Goal: Check status: Check status

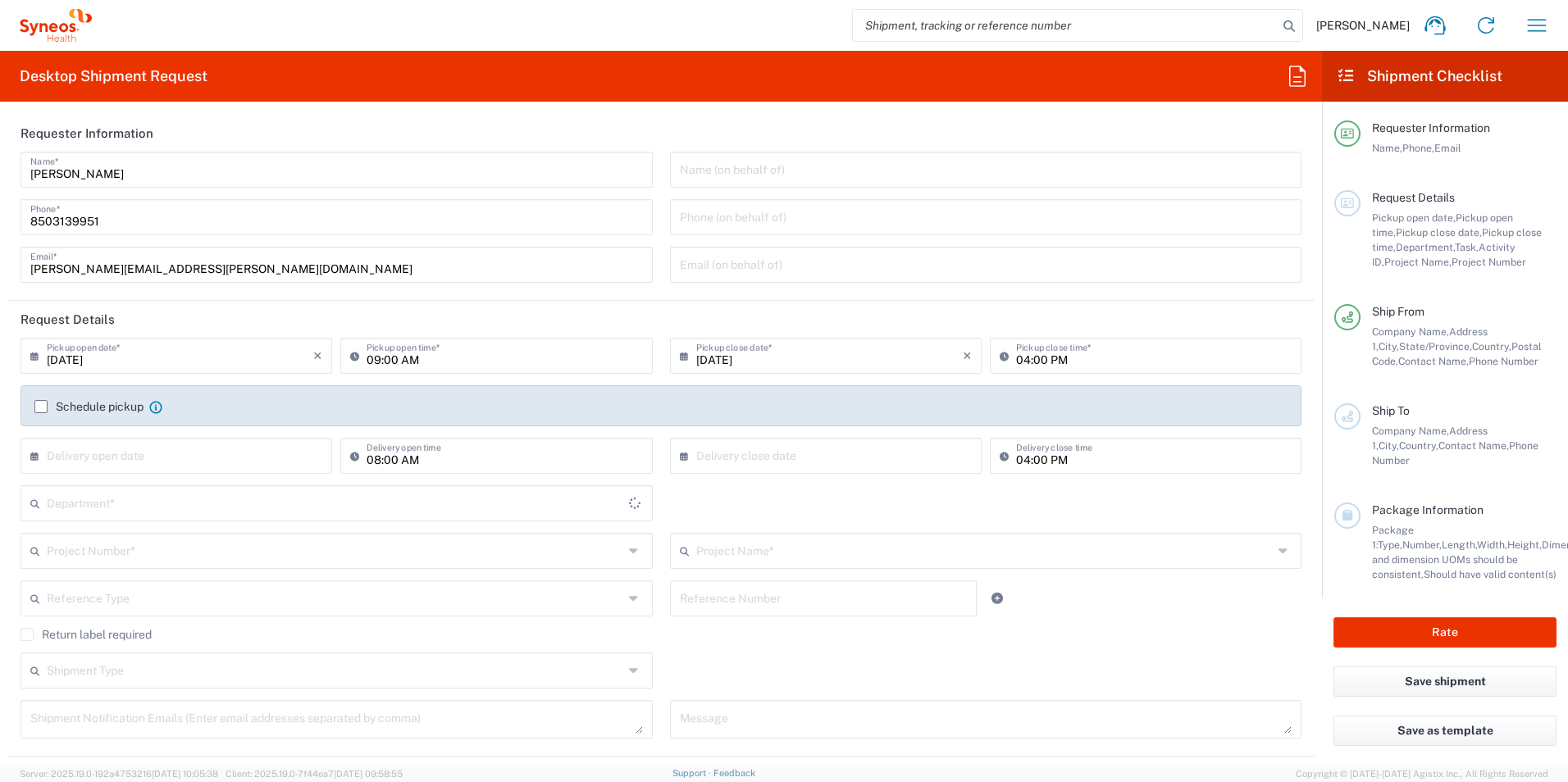
type input "[US_STATE]"
type input "[GEOGRAPHIC_DATA]"
type input "3216"
type input "[PERSON_NAME] Rsrch Grp ([GEOGRAPHIC_DATA]) In"
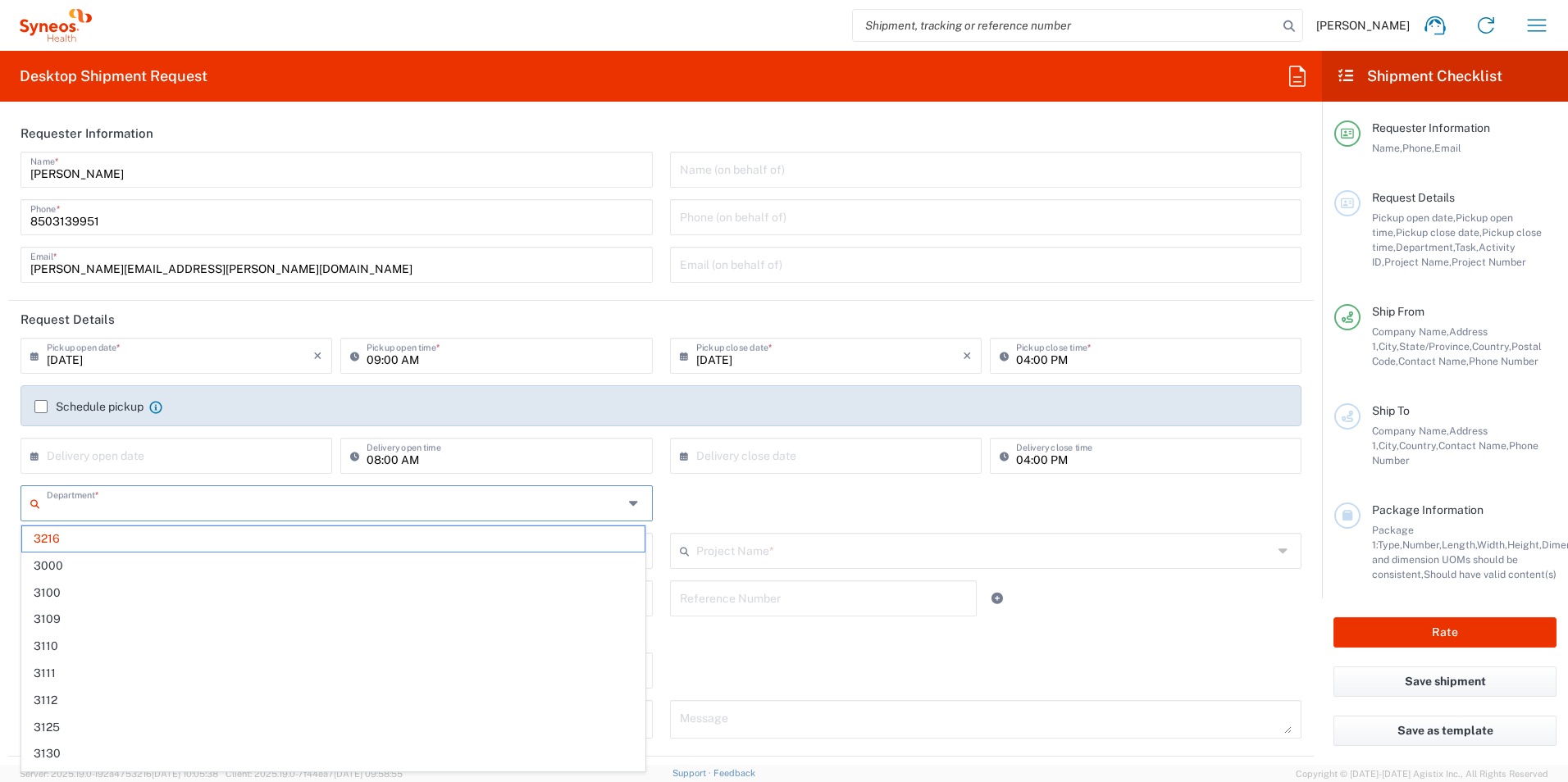
click at [197, 504] on input "text" at bounding box center [334, 502] width 576 height 28
click at [241, 511] on input "text" at bounding box center [334, 502] width 576 height 28
type input "3190"
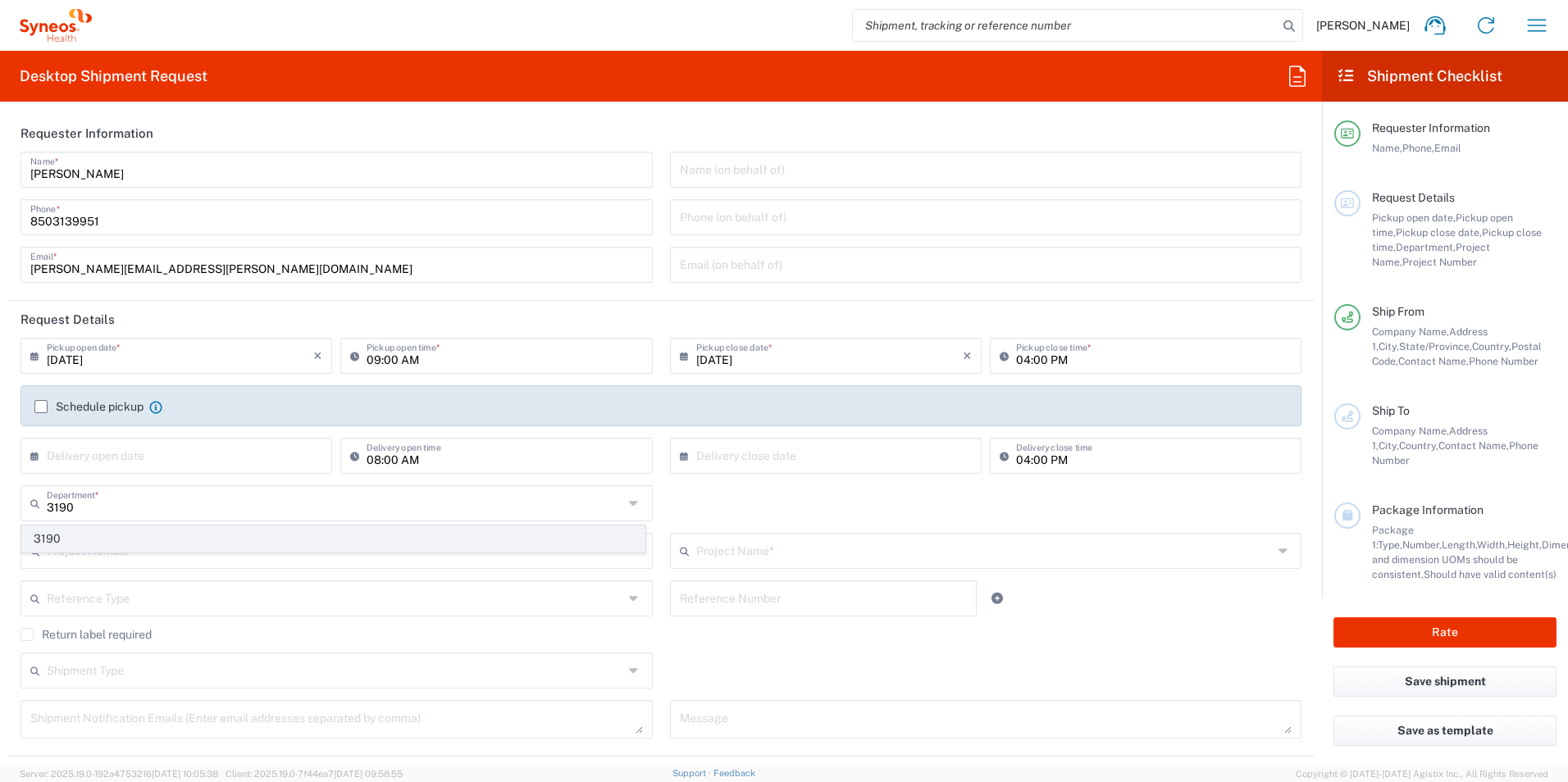
click at [110, 537] on span "3190" at bounding box center [333, 539] width 622 height 26
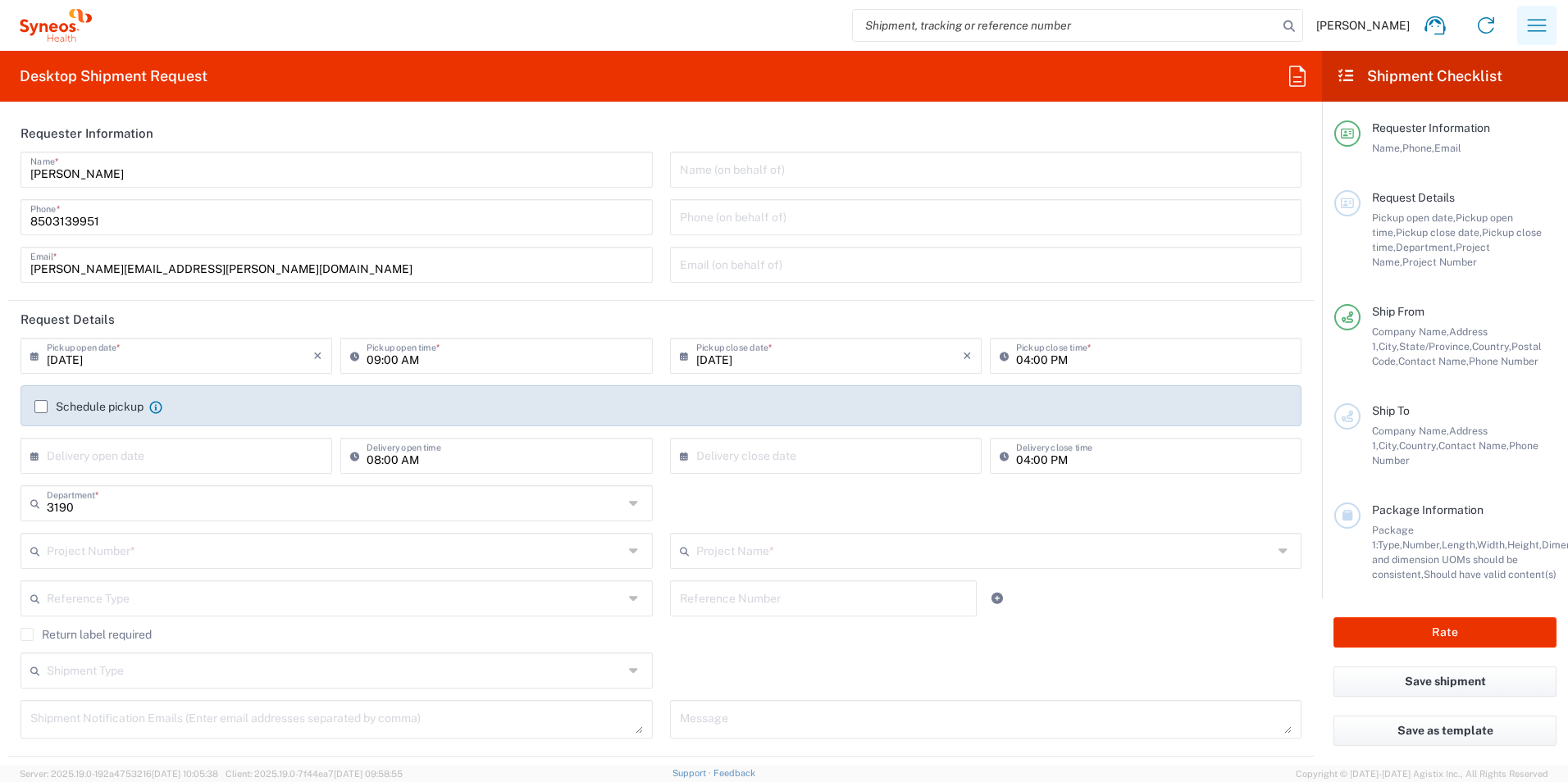
click at [1536, 19] on icon "button" at bounding box center [1536, 25] width 27 height 27
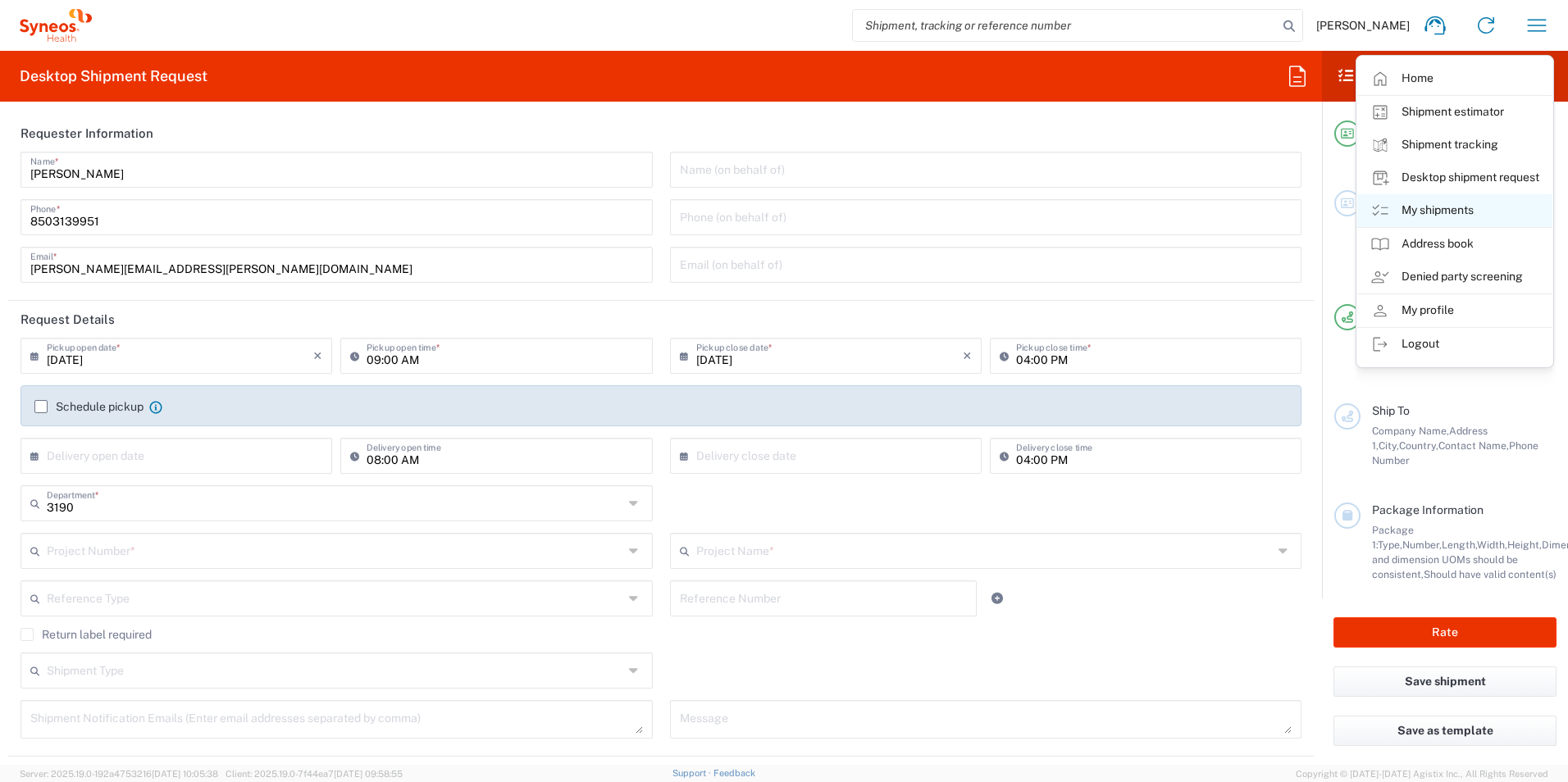
click at [1428, 210] on link "My shipments" at bounding box center [1454, 211] width 195 height 33
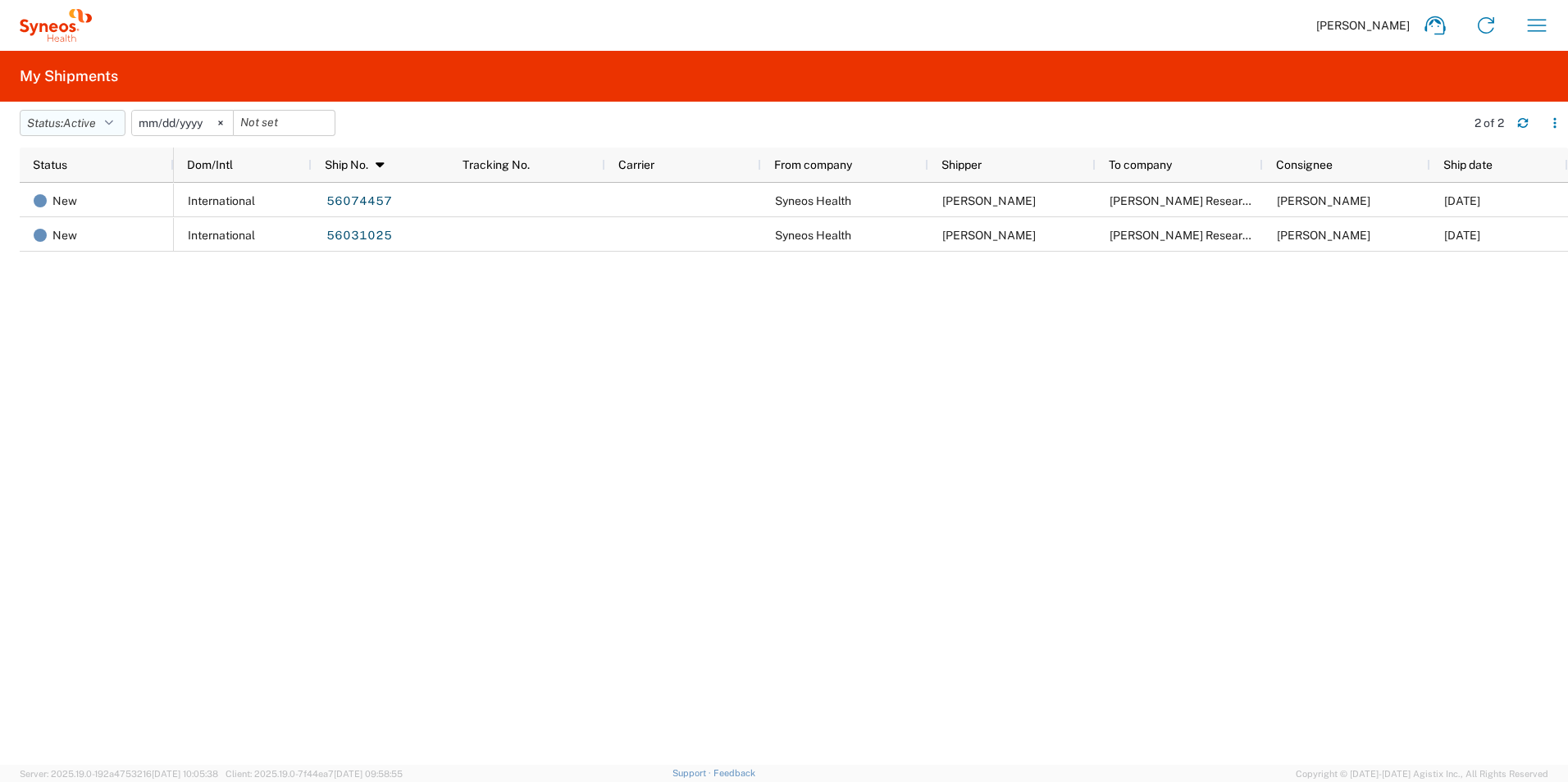
click at [113, 123] on icon "button" at bounding box center [108, 123] width 8 height 11
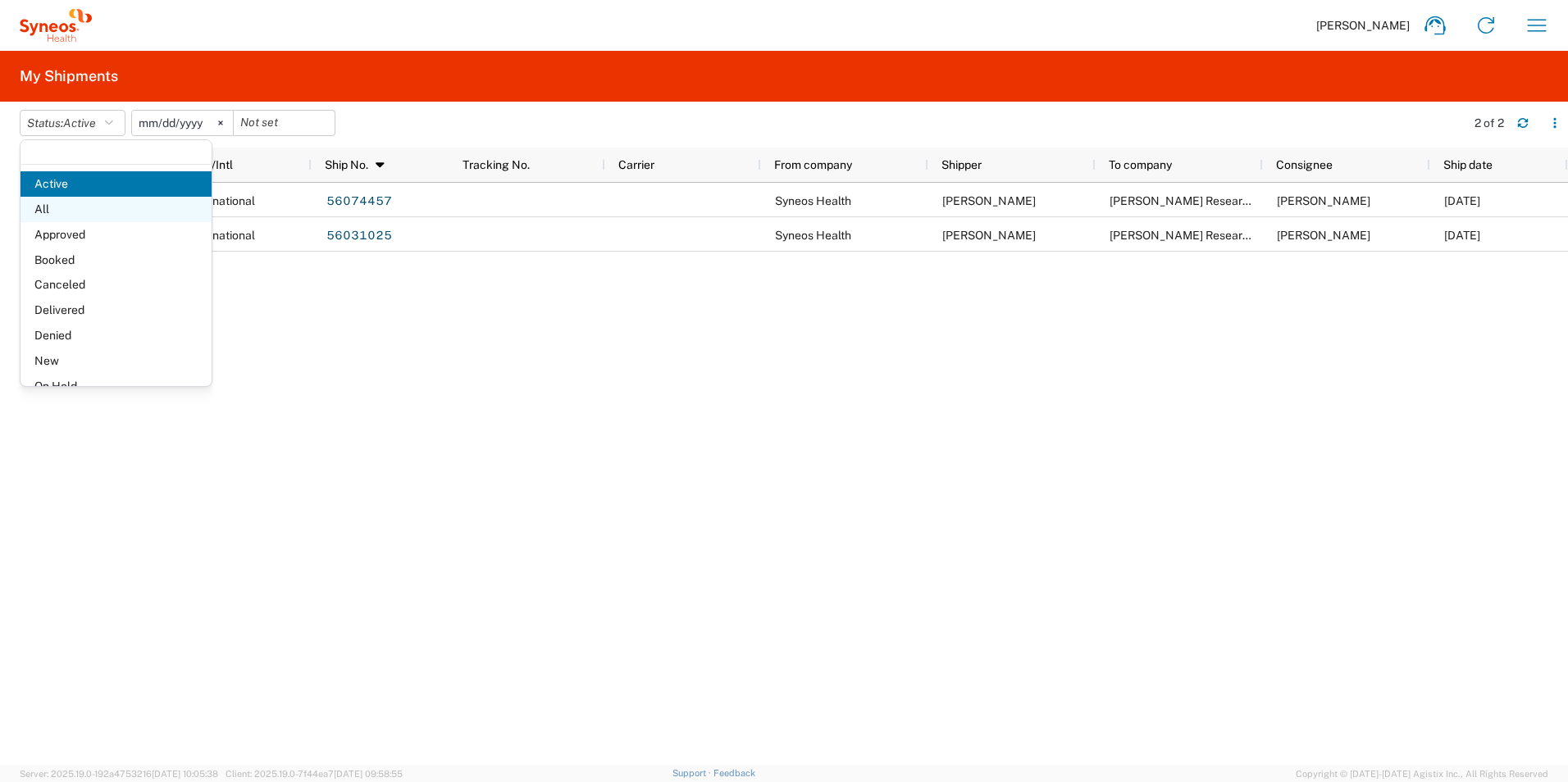
click at [88, 213] on span "All" at bounding box center [116, 210] width 191 height 26
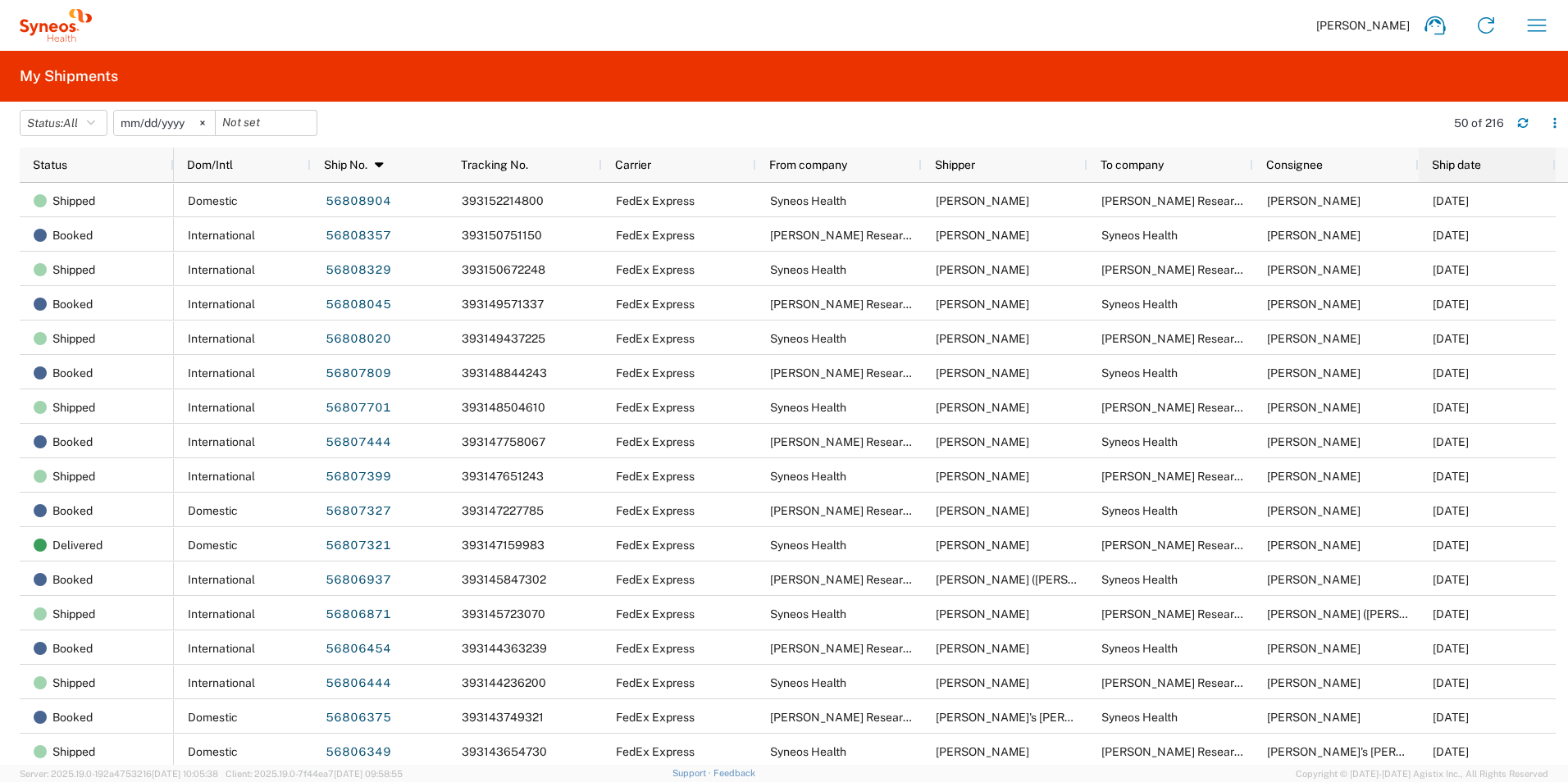
click at [1477, 172] on div "Ship date" at bounding box center [1490, 164] width 118 height 27
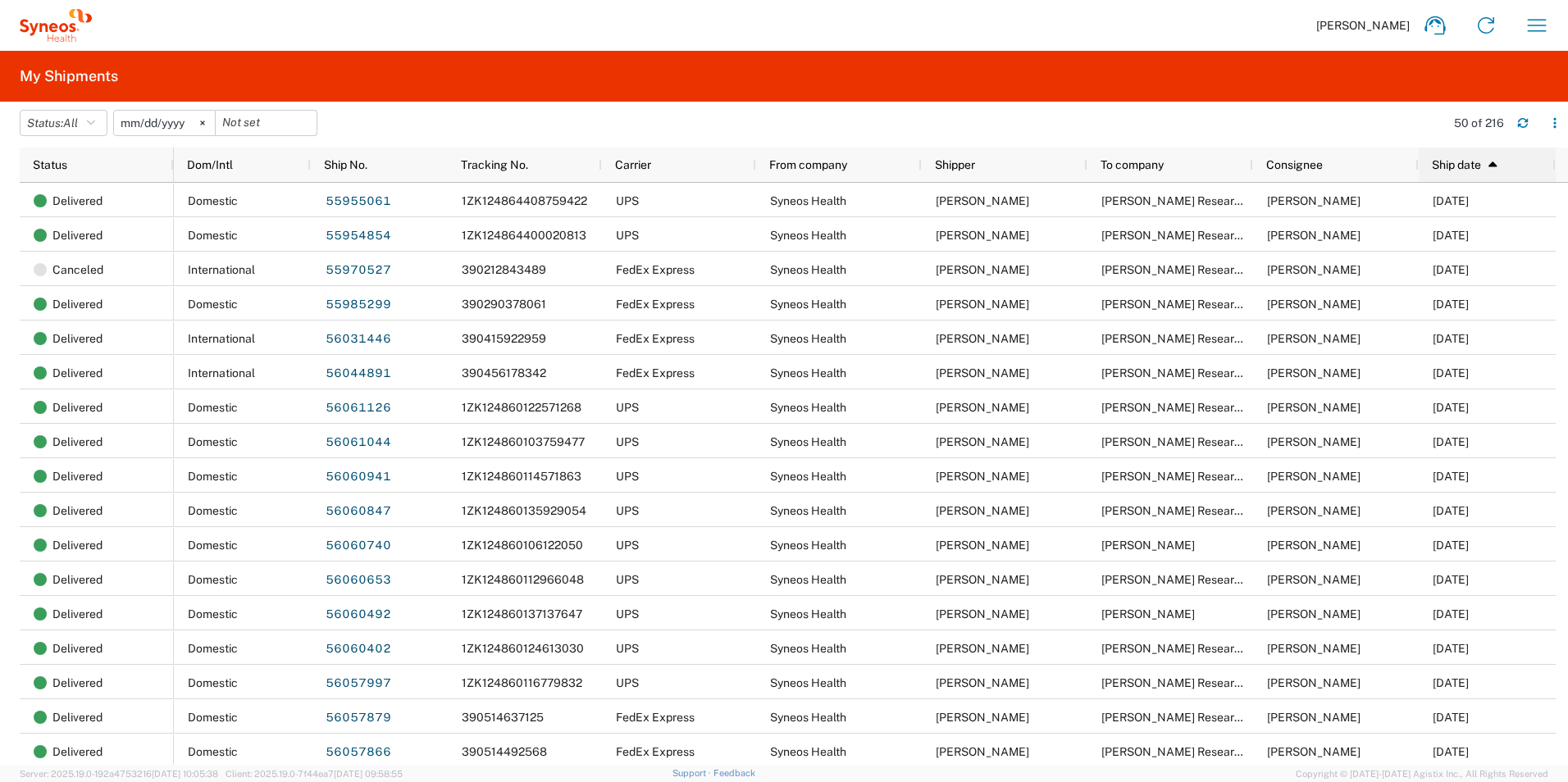
click at [1477, 172] on div "Ship date 1" at bounding box center [1490, 164] width 118 height 27
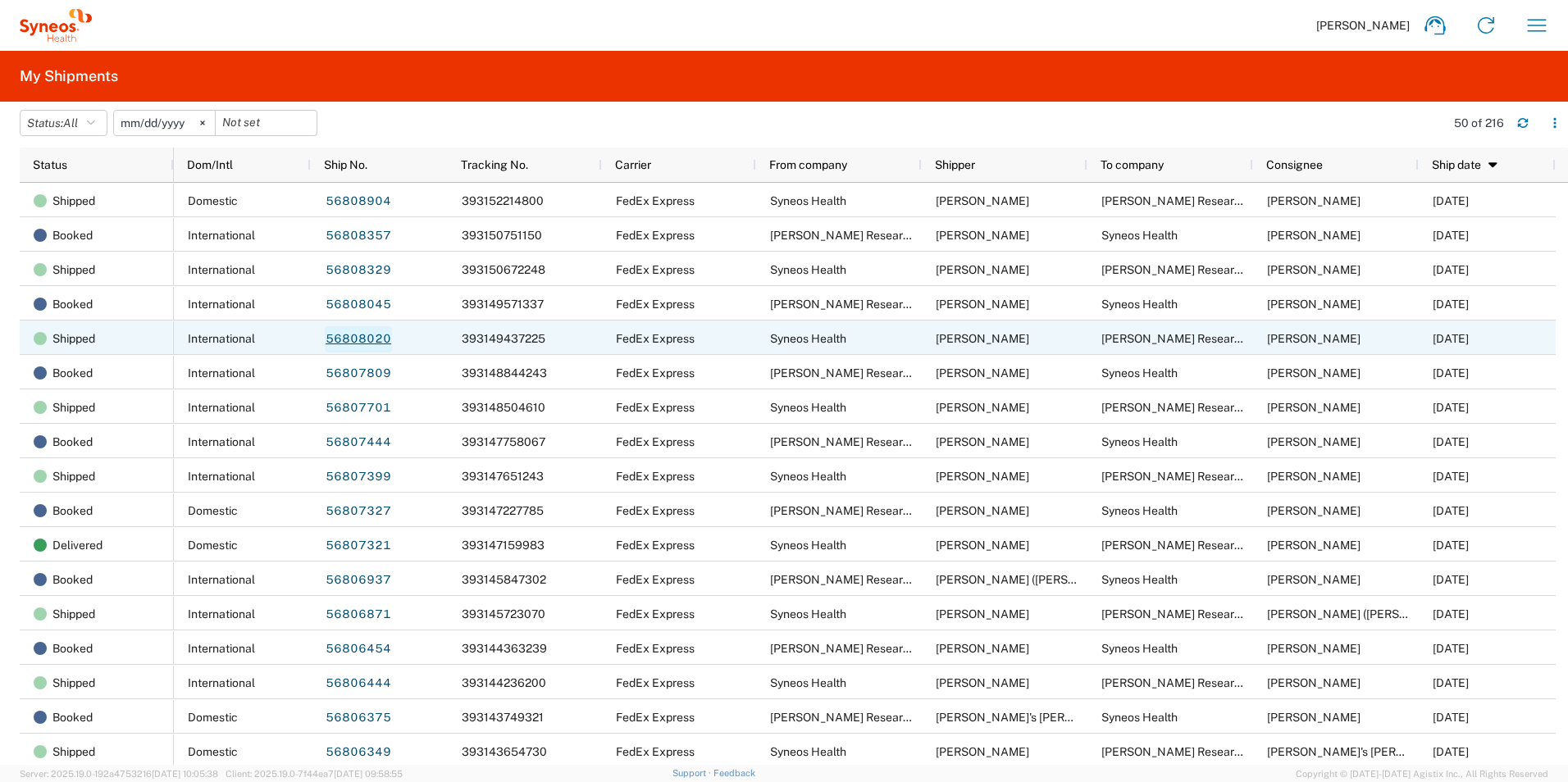
click at [354, 338] on link "56808020" at bounding box center [357, 339] width 67 height 27
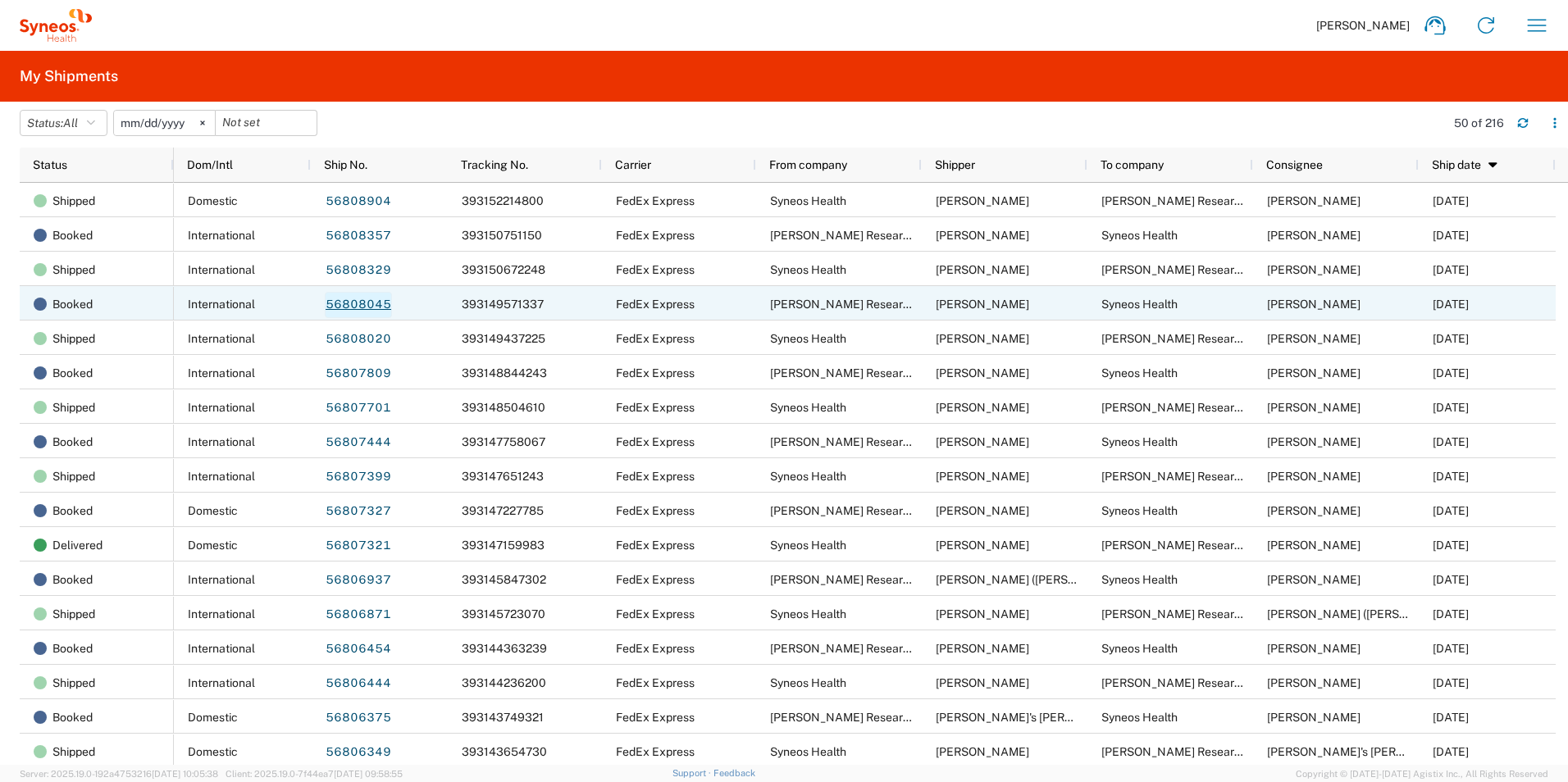
click at [358, 302] on link "56808045" at bounding box center [357, 305] width 67 height 27
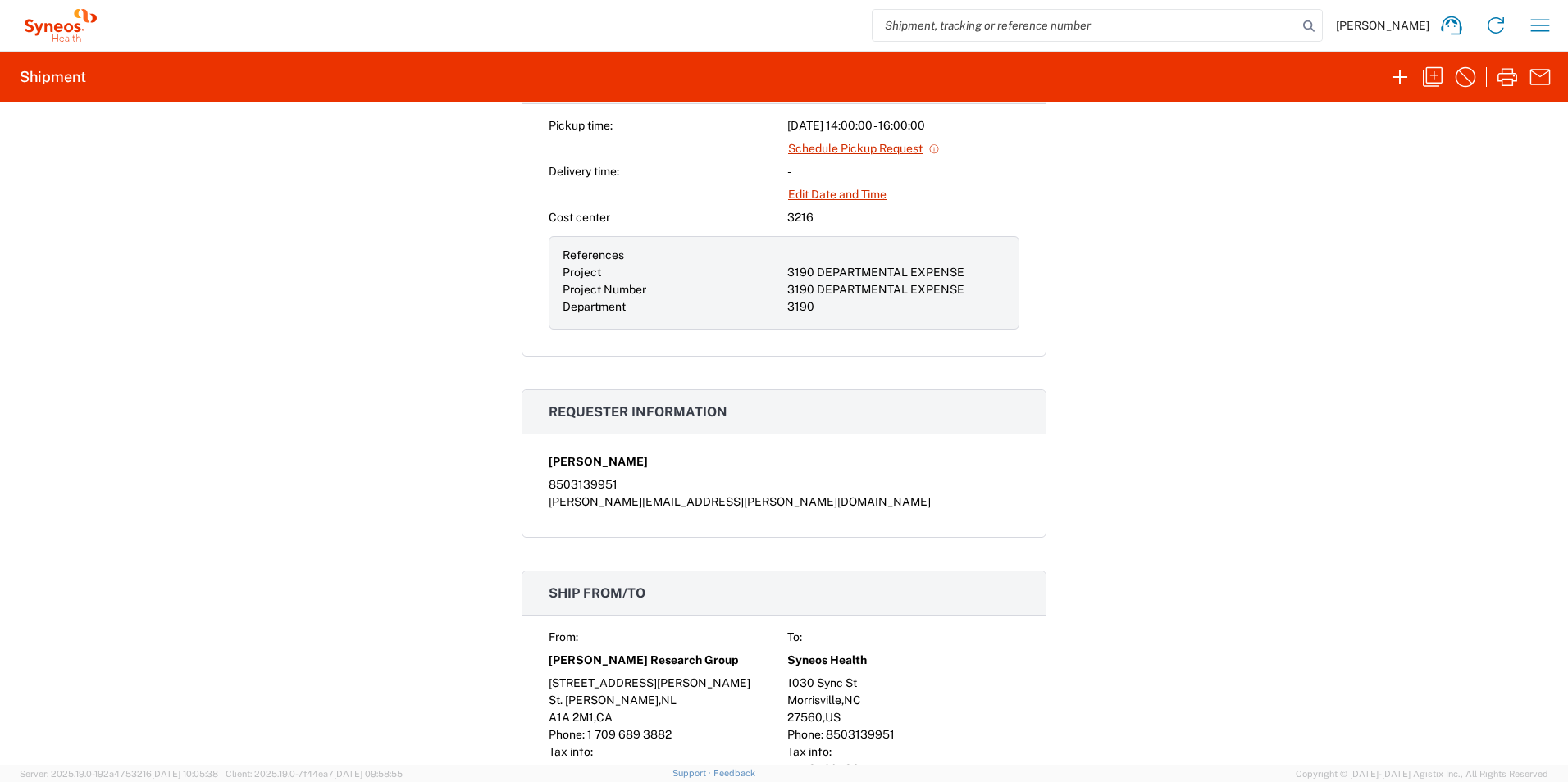
scroll to position [82, 0]
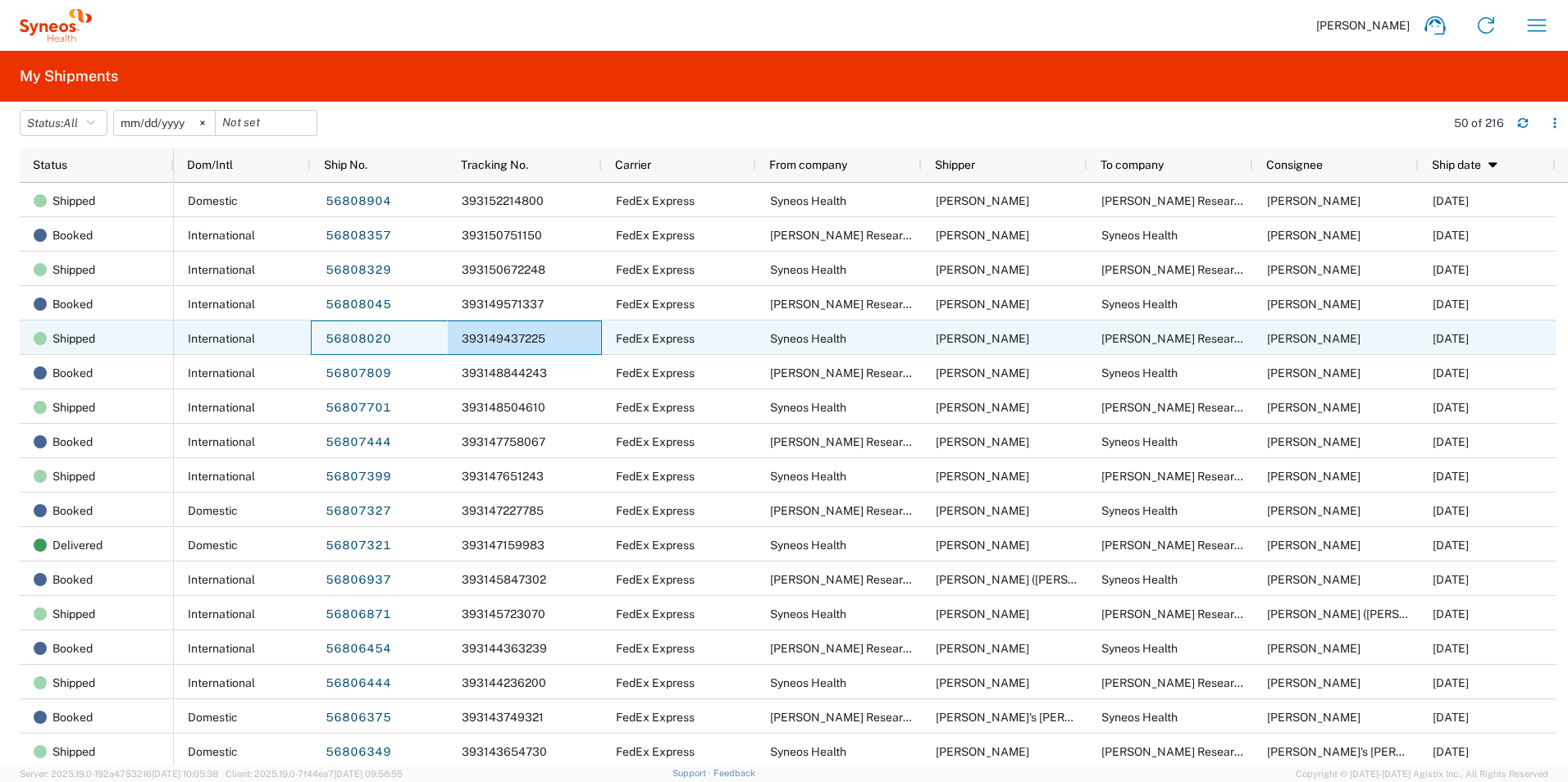
drag, startPoint x: 441, startPoint y: 340, endPoint x: 480, endPoint y: 335, distance: 39.3
click at [480, 335] on div "International 56808020 393149437225 FedEx Express Syneos Health [PERSON_NAME] R…" at bounding box center [864, 337] width 1382 height 34
drag, startPoint x: 581, startPoint y: 336, endPoint x: 469, endPoint y: 332, distance: 112.1
click at [469, 332] on div "393149437225" at bounding box center [525, 337] width 154 height 34
click at [469, 332] on span "393149437225" at bounding box center [503, 338] width 84 height 13
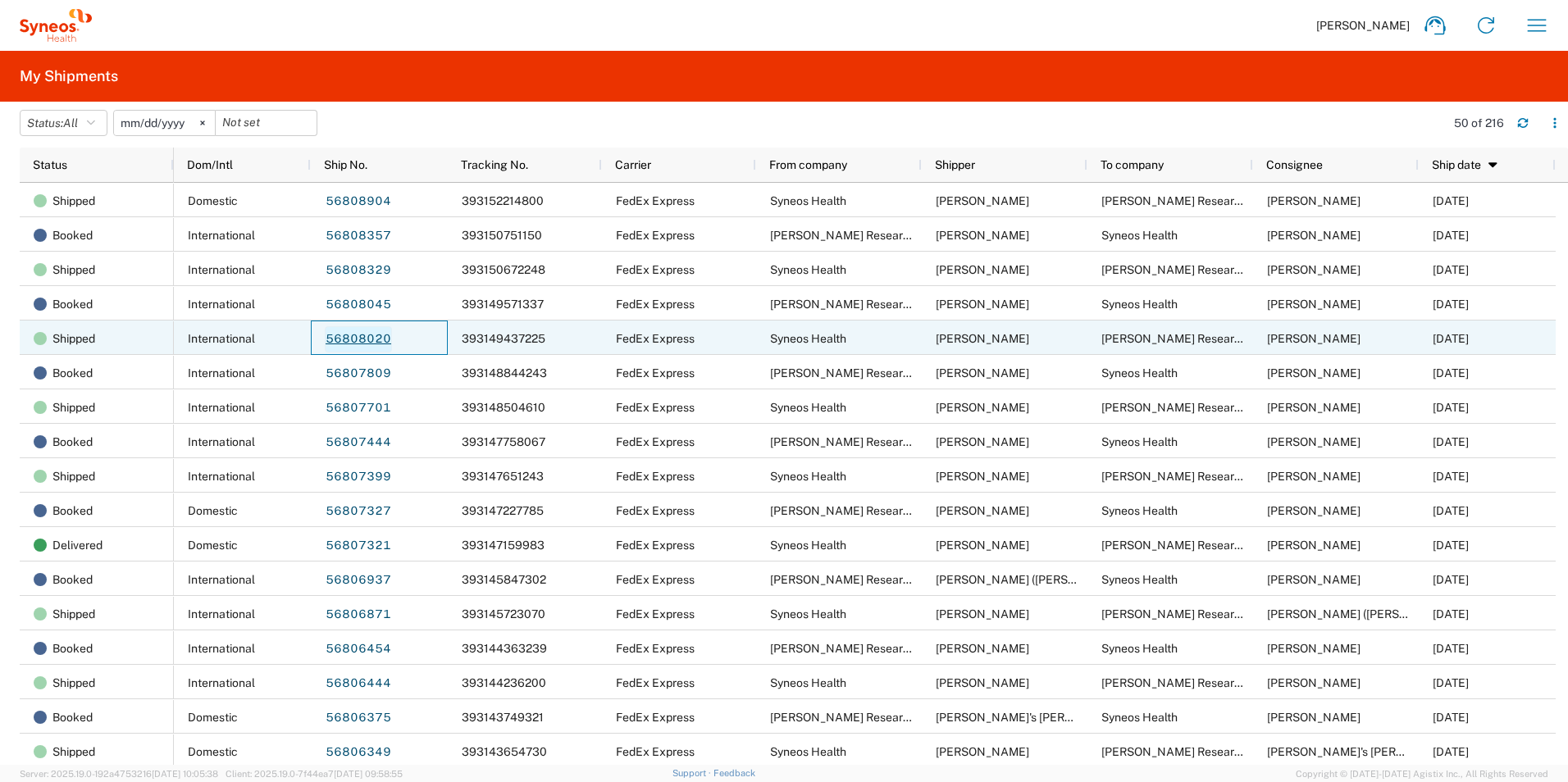
click at [371, 337] on link "56808020" at bounding box center [357, 339] width 67 height 27
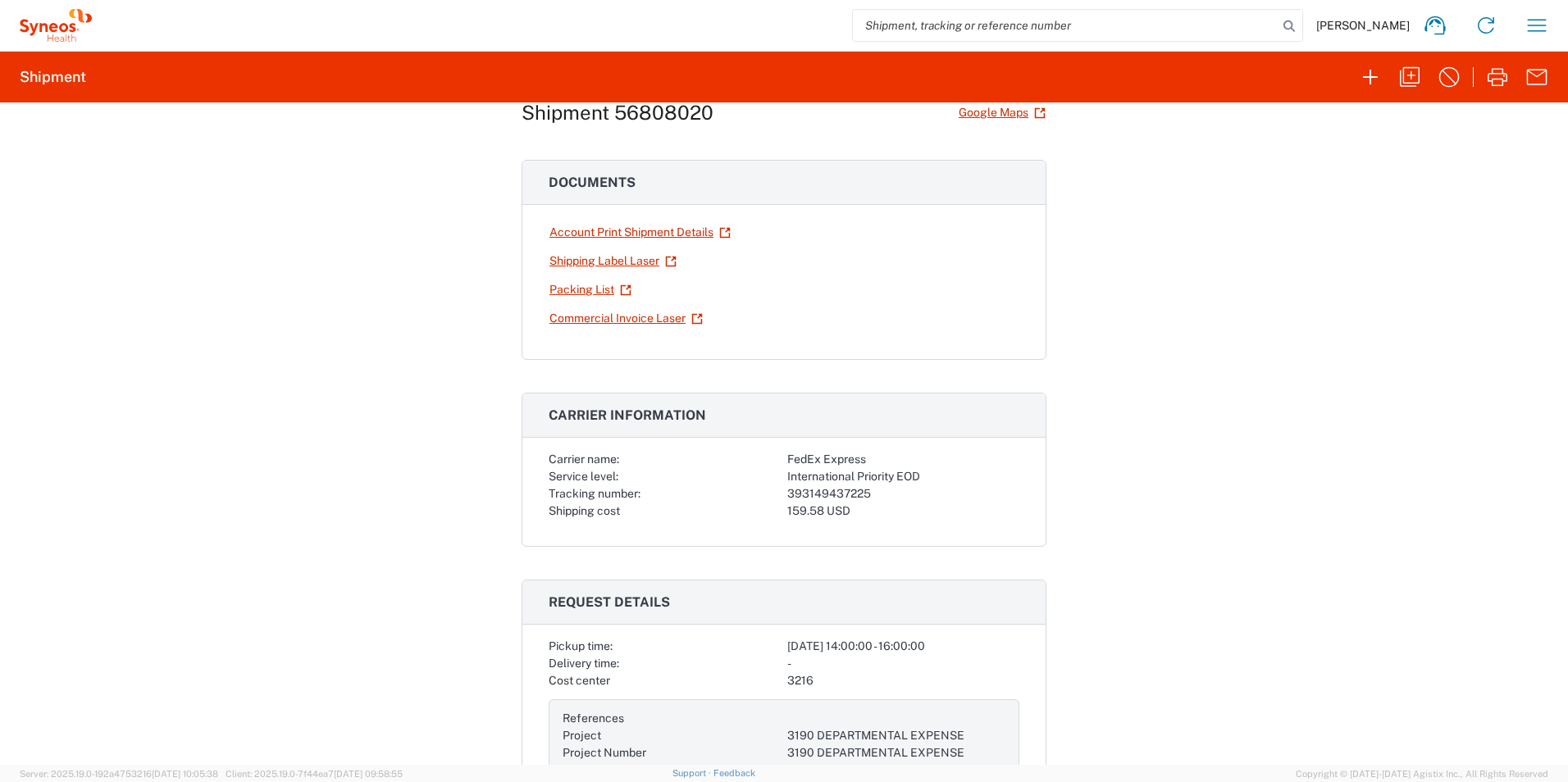
scroll to position [82, 0]
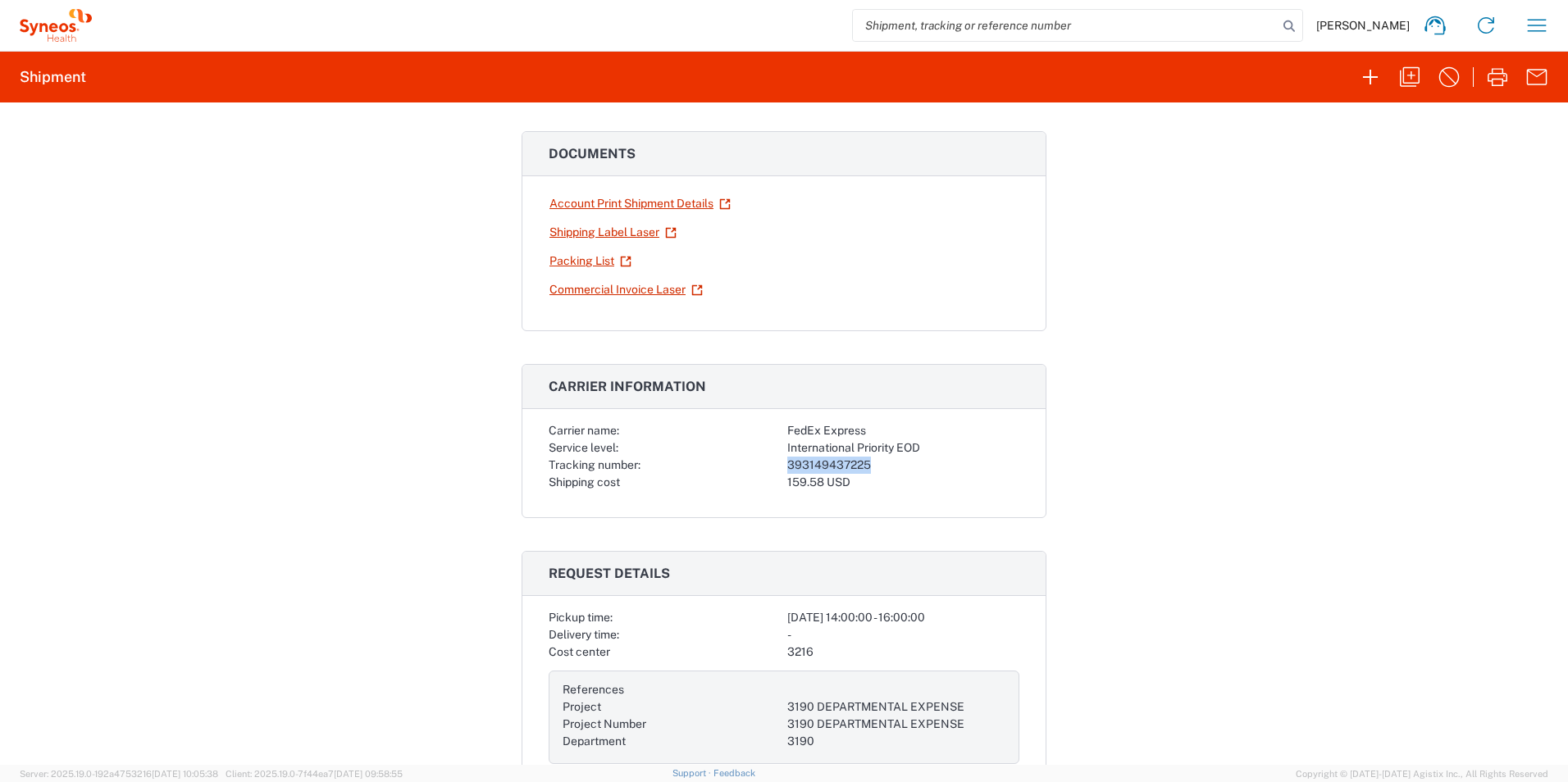
drag, startPoint x: 867, startPoint y: 464, endPoint x: 781, endPoint y: 468, distance: 86.1
click at [787, 468] on div "393149437225" at bounding box center [903, 465] width 232 height 17
copy div "393149437225"
